Goal: Transaction & Acquisition: Download file/media

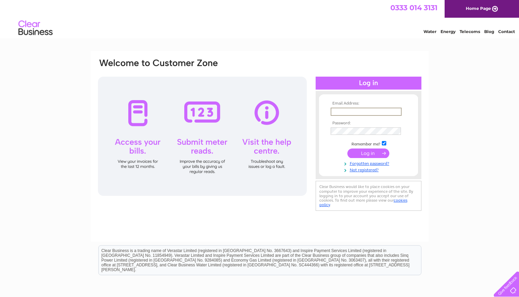
click at [339, 113] on input "text" at bounding box center [366, 112] width 71 height 8
paste input "office@newtonvalencefarm.com"
type input "office@newtonvalencefarm.com"
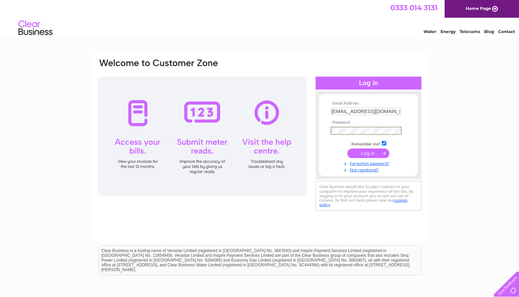
click at [363, 155] on input "submit" at bounding box center [368, 154] width 42 height 10
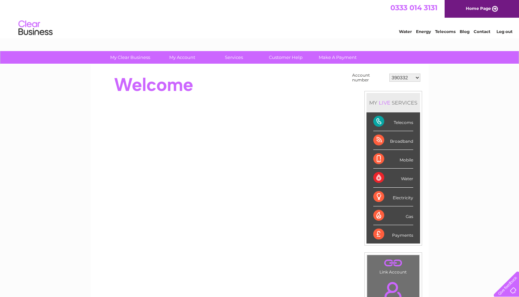
click at [399, 80] on select "390332 390340 30284940 30284944" at bounding box center [404, 78] width 31 height 8
select select "390340"
click at [389, 74] on select "390332 390340 30284940 30284944" at bounding box center [404, 78] width 31 height 8
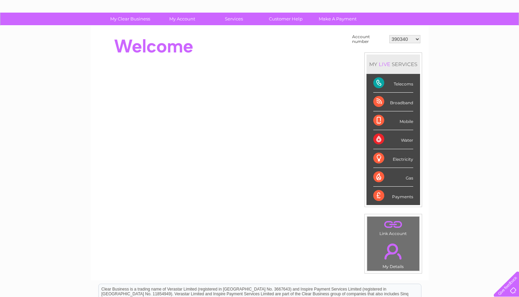
scroll to position [41, 0]
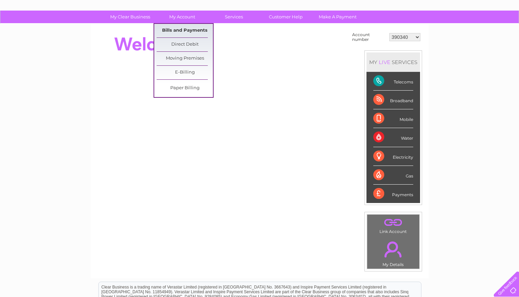
click at [174, 29] on link "Bills and Payments" at bounding box center [185, 31] width 56 height 14
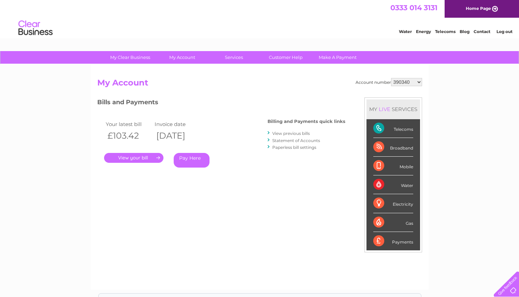
click at [135, 158] on link "." at bounding box center [133, 158] width 59 height 10
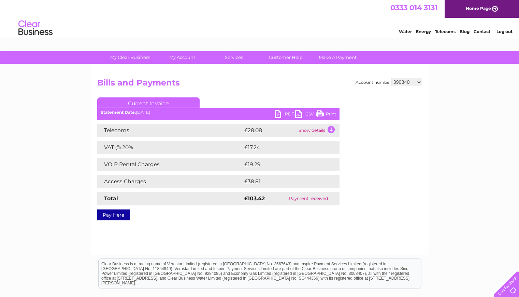
click at [314, 131] on td "Show details" at bounding box center [318, 131] width 43 height 14
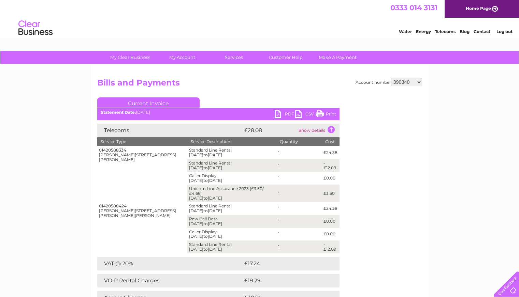
click at [402, 83] on select "390332 390340 30284940 30284944" at bounding box center [406, 82] width 31 height 8
select select "390332"
click at [391, 78] on select "390332 390340 30284940 30284944" at bounding box center [406, 82] width 31 height 8
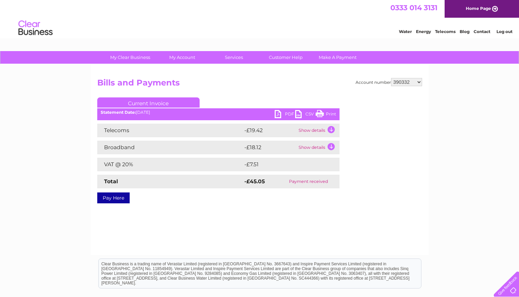
click at [402, 83] on select "390332 390340 30284940 30284944" at bounding box center [406, 82] width 31 height 8
select select "390340"
click at [391, 78] on select "390332 390340 30284940 30284944" at bounding box center [406, 82] width 31 height 8
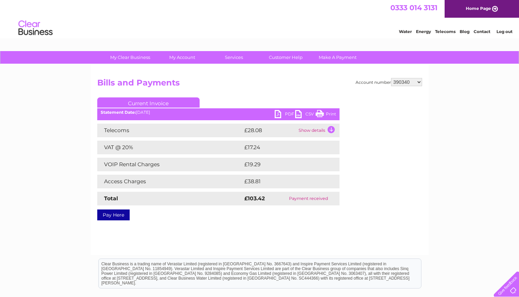
click at [420, 83] on select "390332 390340 30284940 30284944" at bounding box center [406, 82] width 31 height 8
select select "30284940"
click at [391, 78] on select "390332 390340 30284940 30284944" at bounding box center [406, 82] width 31 height 8
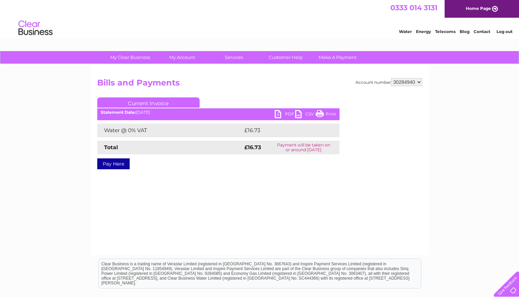
click at [419, 81] on select "390332 390340 30284940 30284944" at bounding box center [406, 82] width 31 height 8
select select "30284944"
click at [391, 78] on select "390332 390340 30284940 30284944" at bounding box center [406, 82] width 31 height 8
click at [279, 114] on link "PDF" at bounding box center [285, 115] width 20 height 10
click at [397, 84] on select "390332 390340 30284940 30284944" at bounding box center [406, 82] width 31 height 8
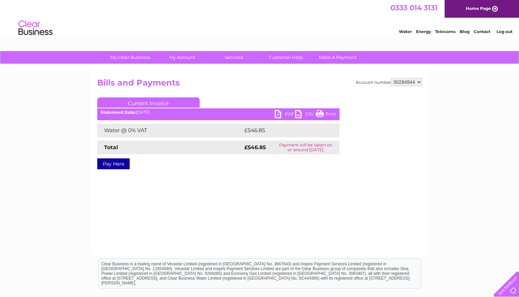
select select "30284940"
click at [391, 78] on select "390332 390340 30284940 30284944" at bounding box center [406, 82] width 31 height 8
click at [278, 117] on link "PDF" at bounding box center [285, 115] width 20 height 10
click at [408, 84] on select "390332 390340 30284940 30284944" at bounding box center [406, 82] width 31 height 8
select select "390340"
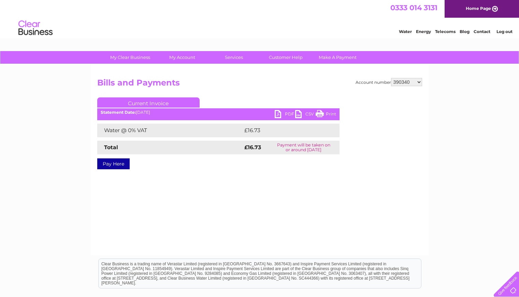
click at [391, 78] on select "390332 390340 30284940 30284944" at bounding box center [406, 82] width 31 height 8
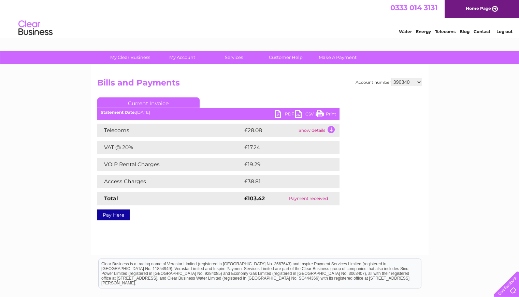
click at [400, 82] on select "390332 390340 30284940 30284944" at bounding box center [406, 82] width 31 height 8
select select "390332"
click at [391, 78] on select "390332 390340 30284940 30284944" at bounding box center [406, 82] width 31 height 8
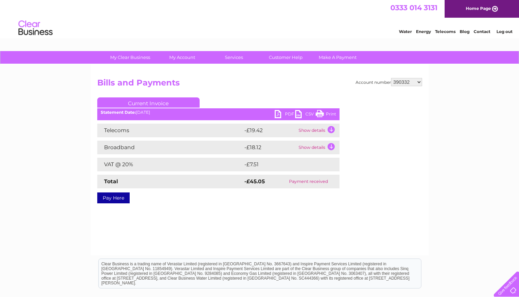
click at [285, 115] on link "PDF" at bounding box center [285, 115] width 20 height 10
